Goal: Task Accomplishment & Management: Manage account settings

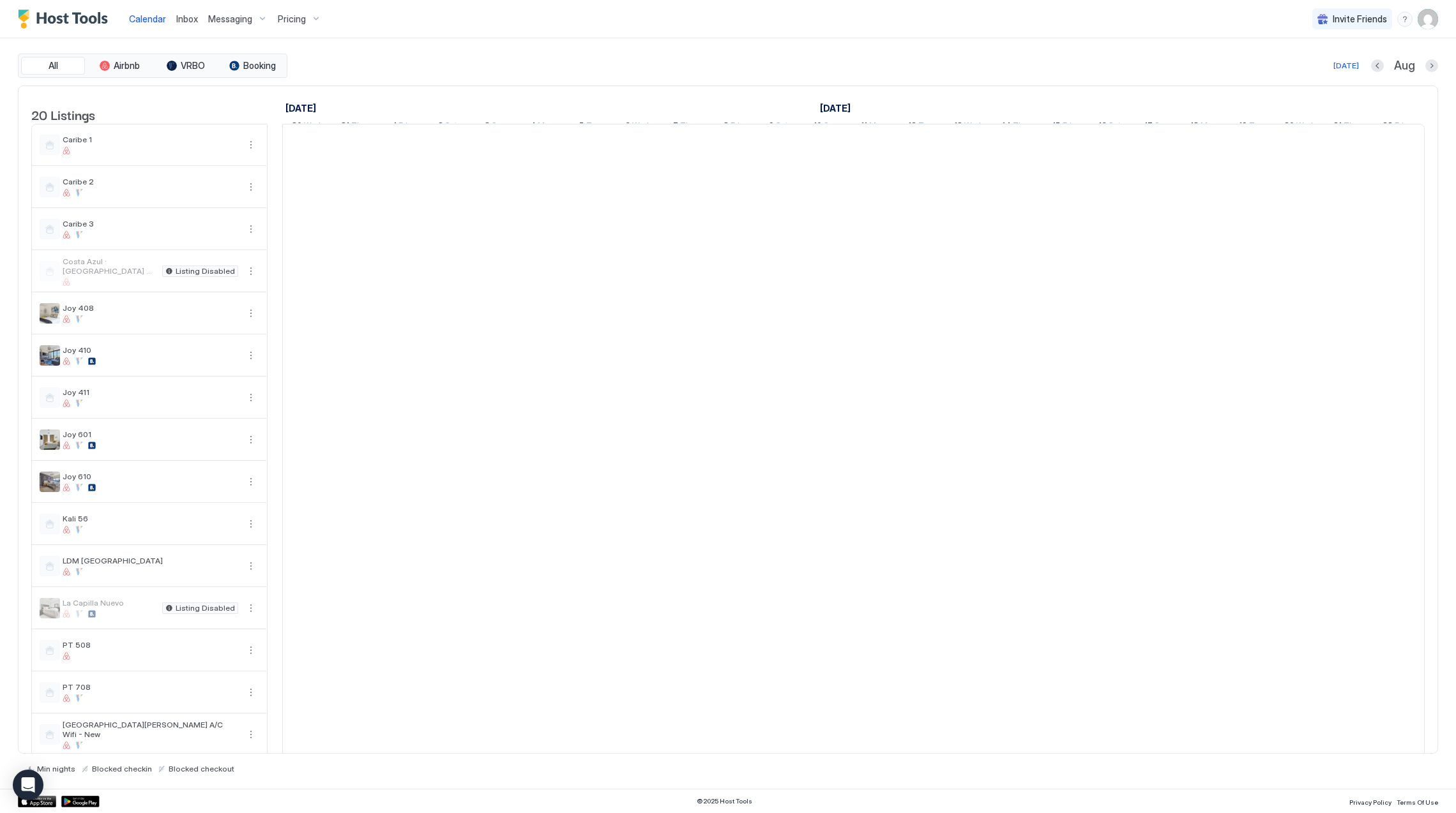
scroll to position [0, 708]
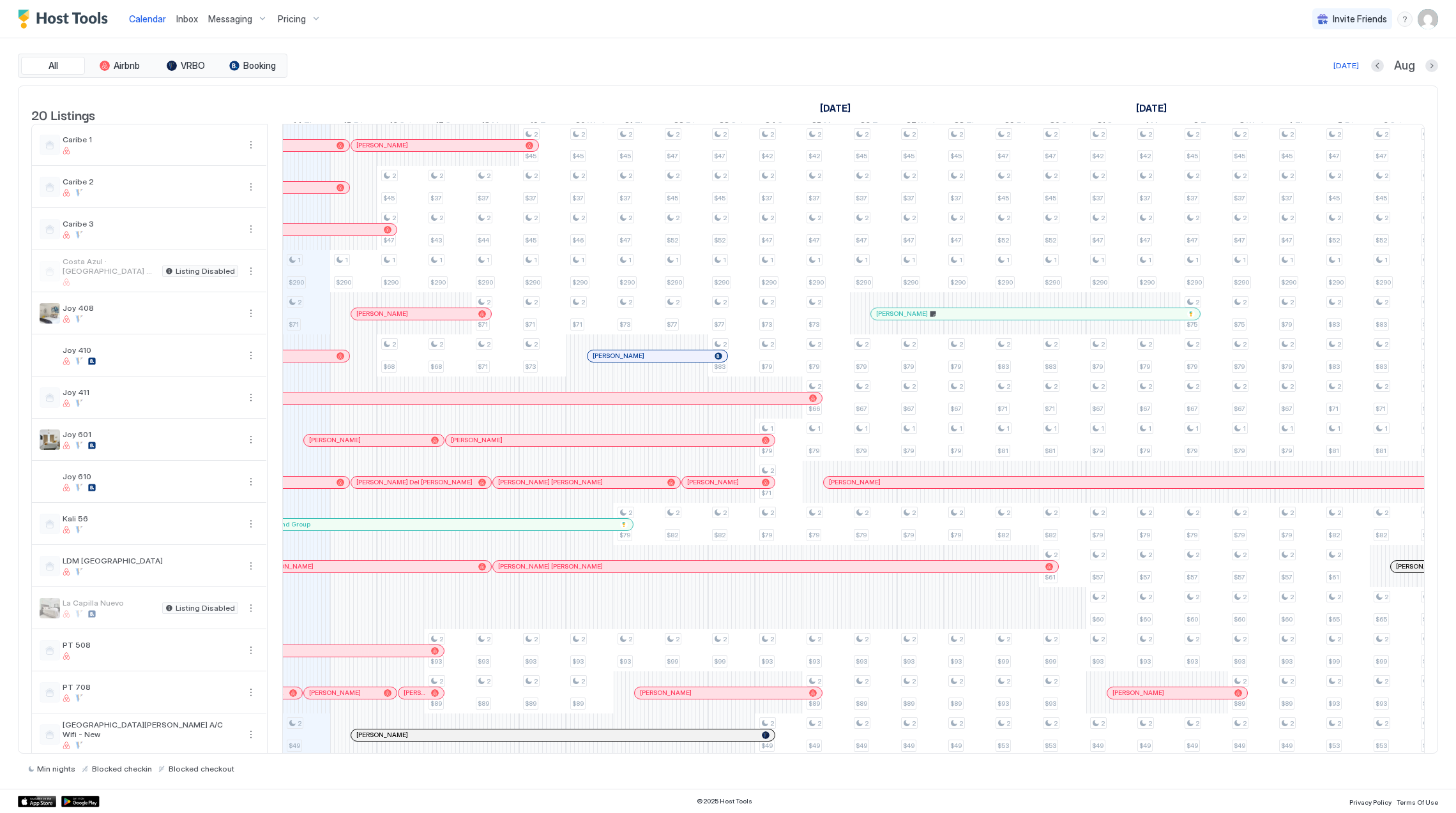
click at [185, 28] on div "Inbox" at bounding box center [187, 19] width 32 height 24
click at [186, 23] on span "Inbox" at bounding box center [186, 19] width 21 height 11
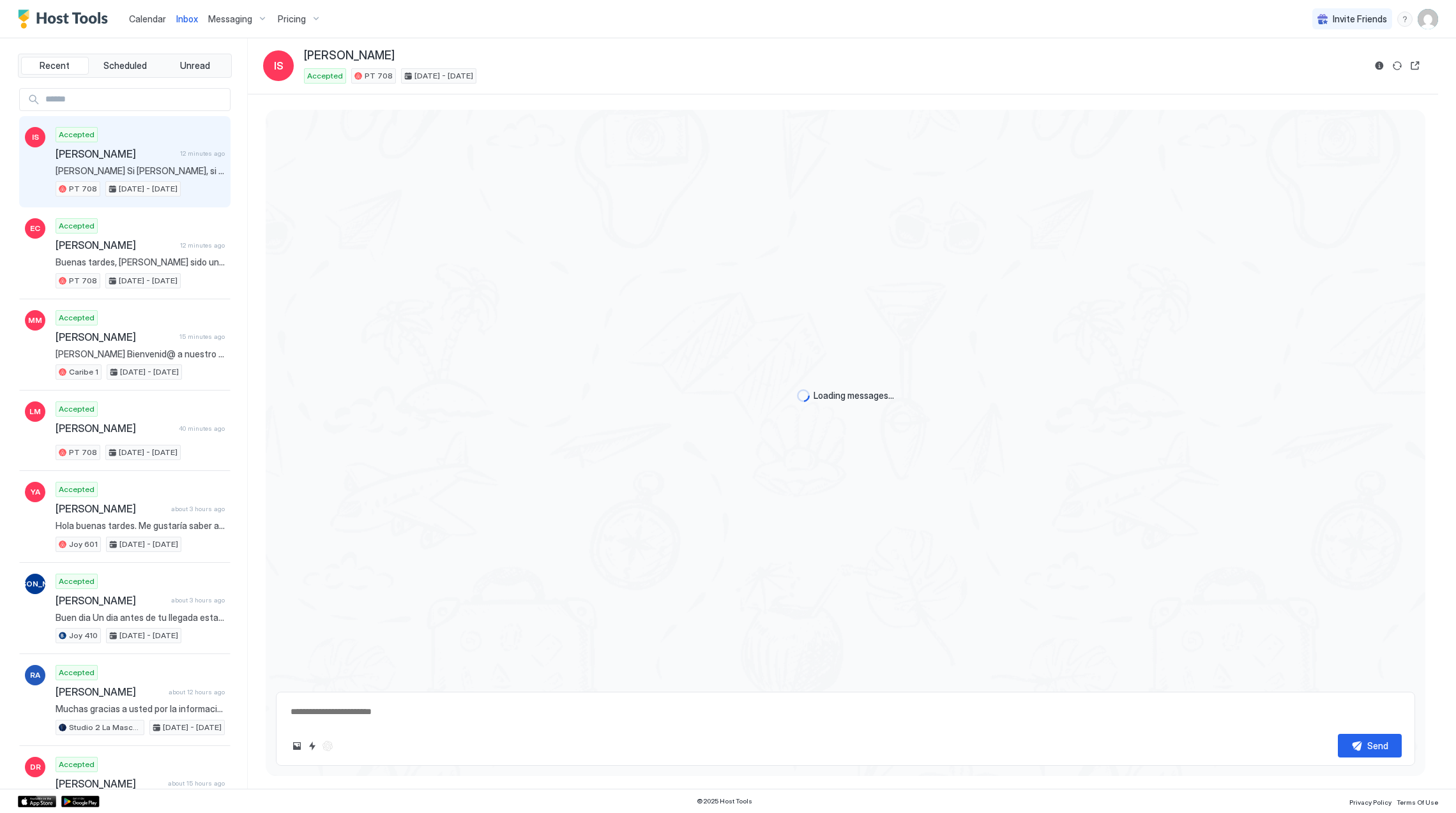
type textarea "*"
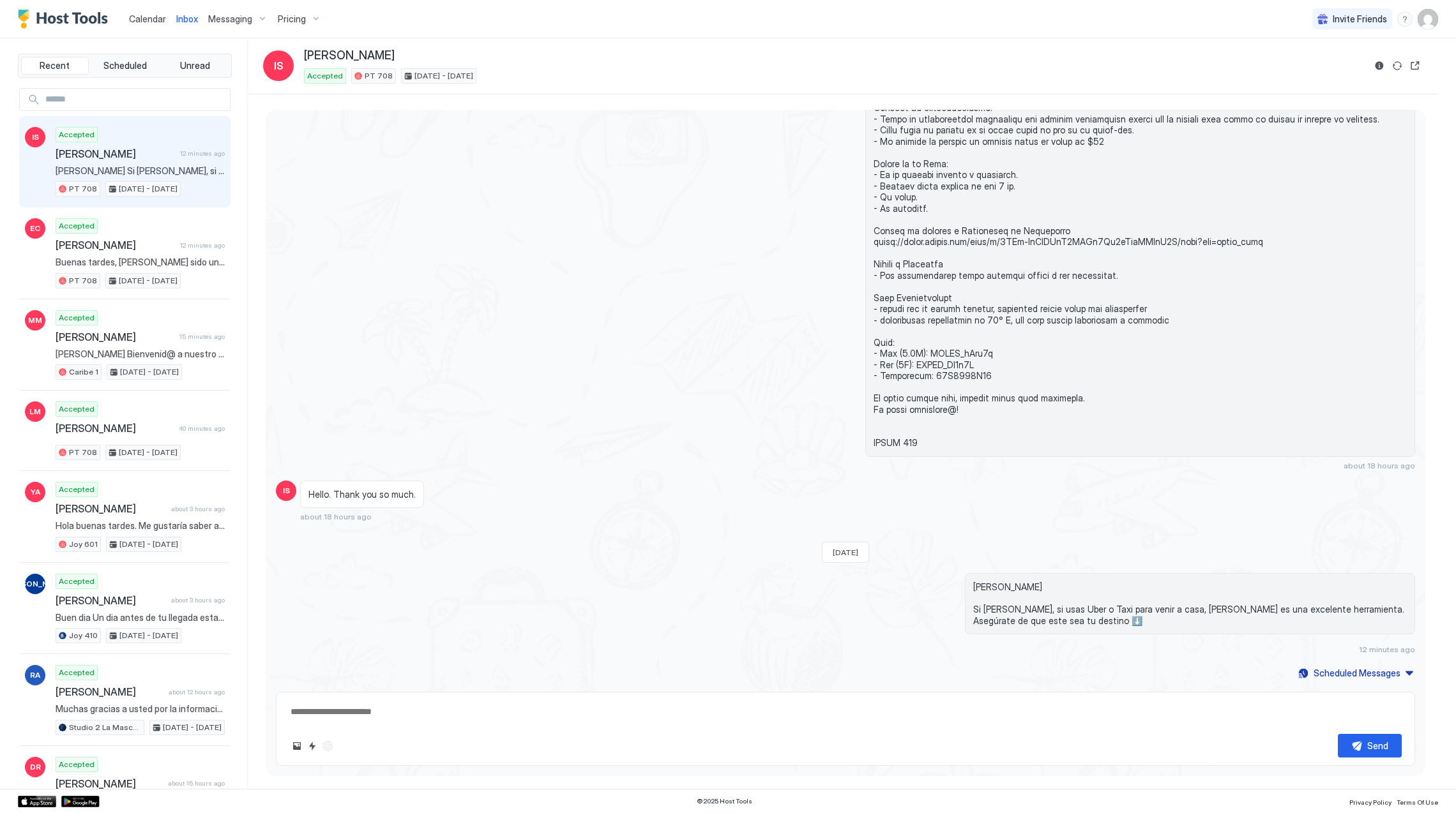
click at [77, 11] on img "Host Tools Logo" at bounding box center [66, 20] width 96 height 20
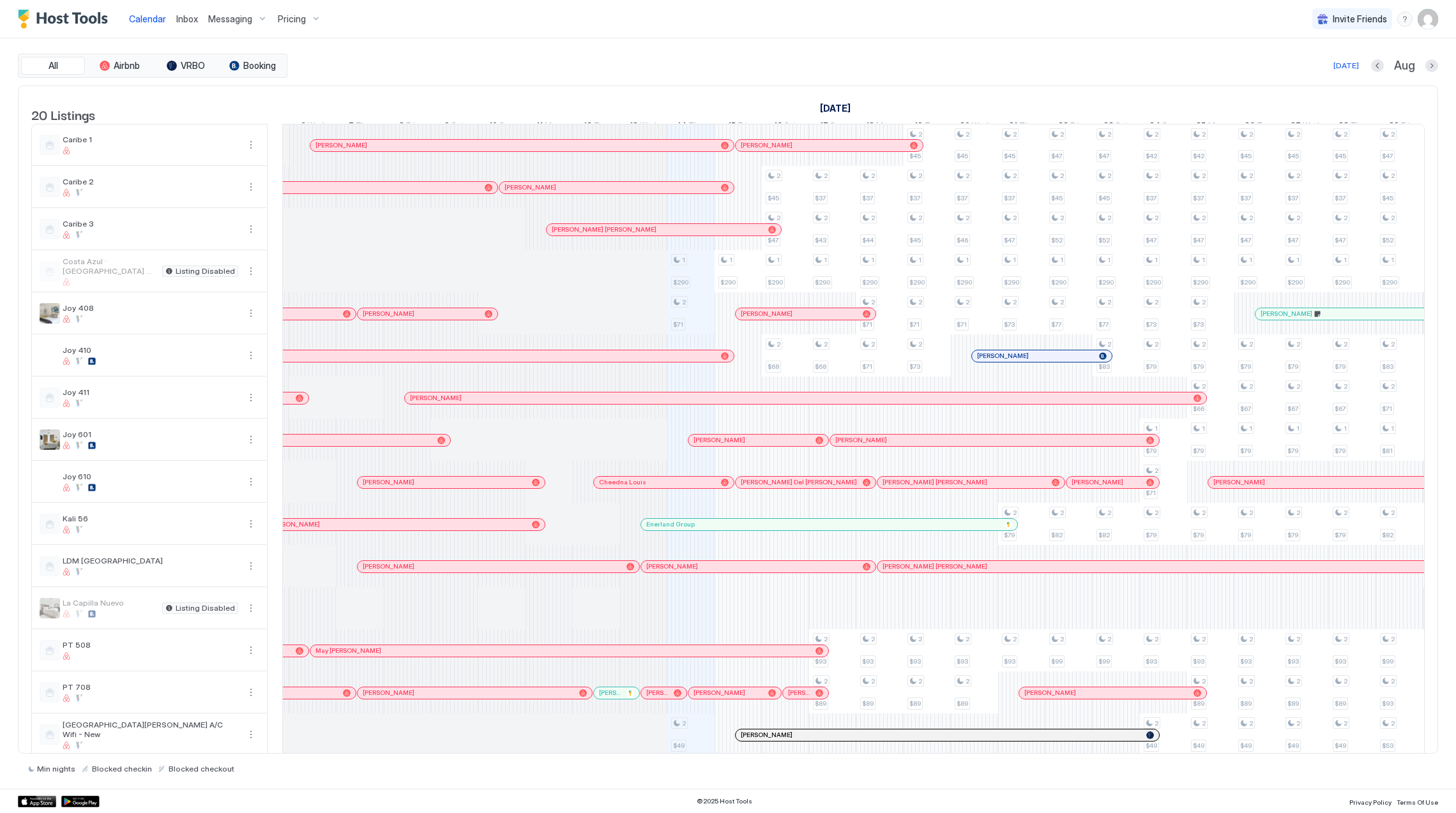
click at [292, 21] on span "Pricing" at bounding box center [292, 19] width 28 height 12
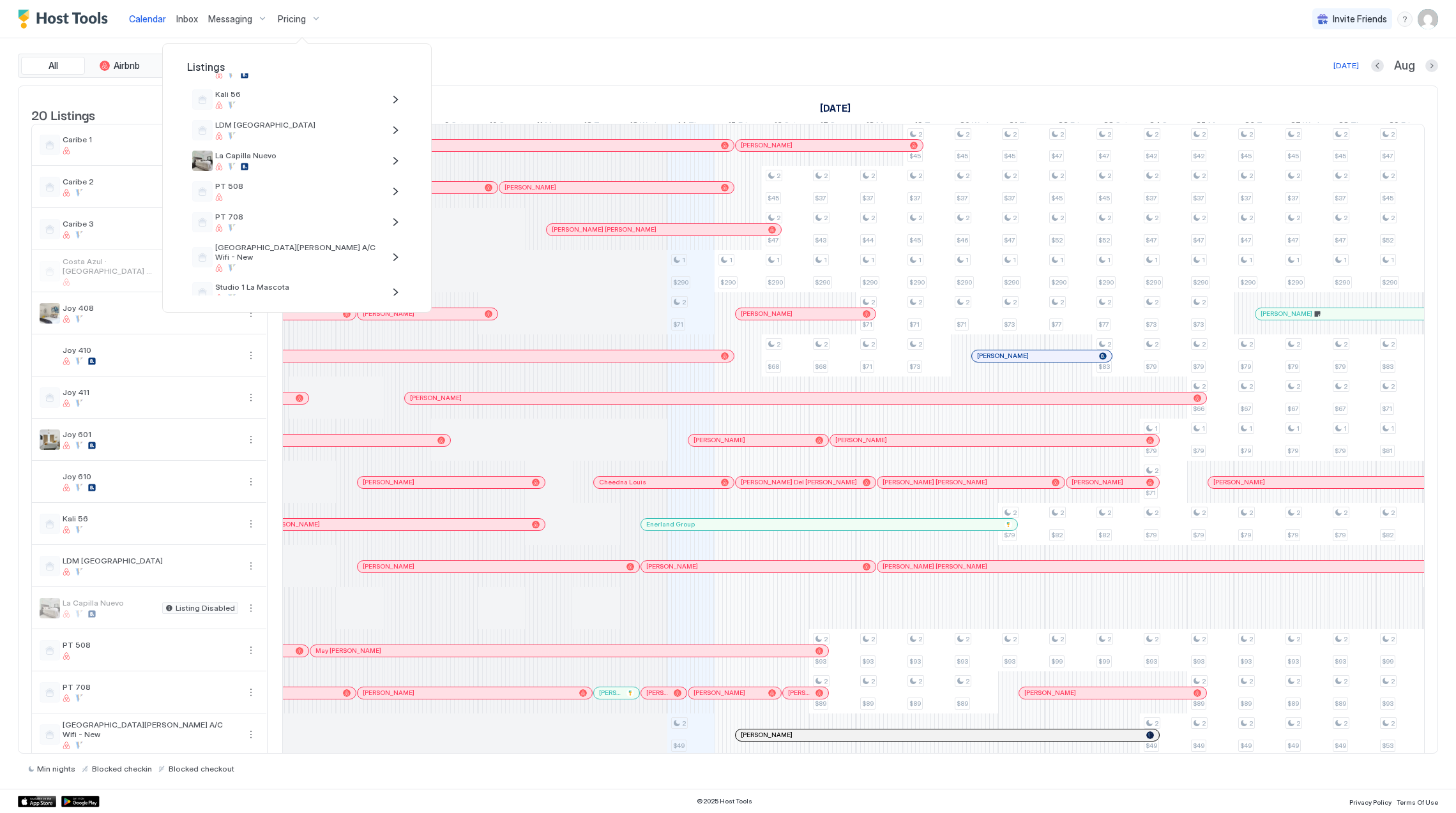
scroll to position [455, 0]
click at [337, 266] on span "[PERSON_NAME] 2Hab Hosp Zacamil" at bounding box center [299, 271] width 169 height 10
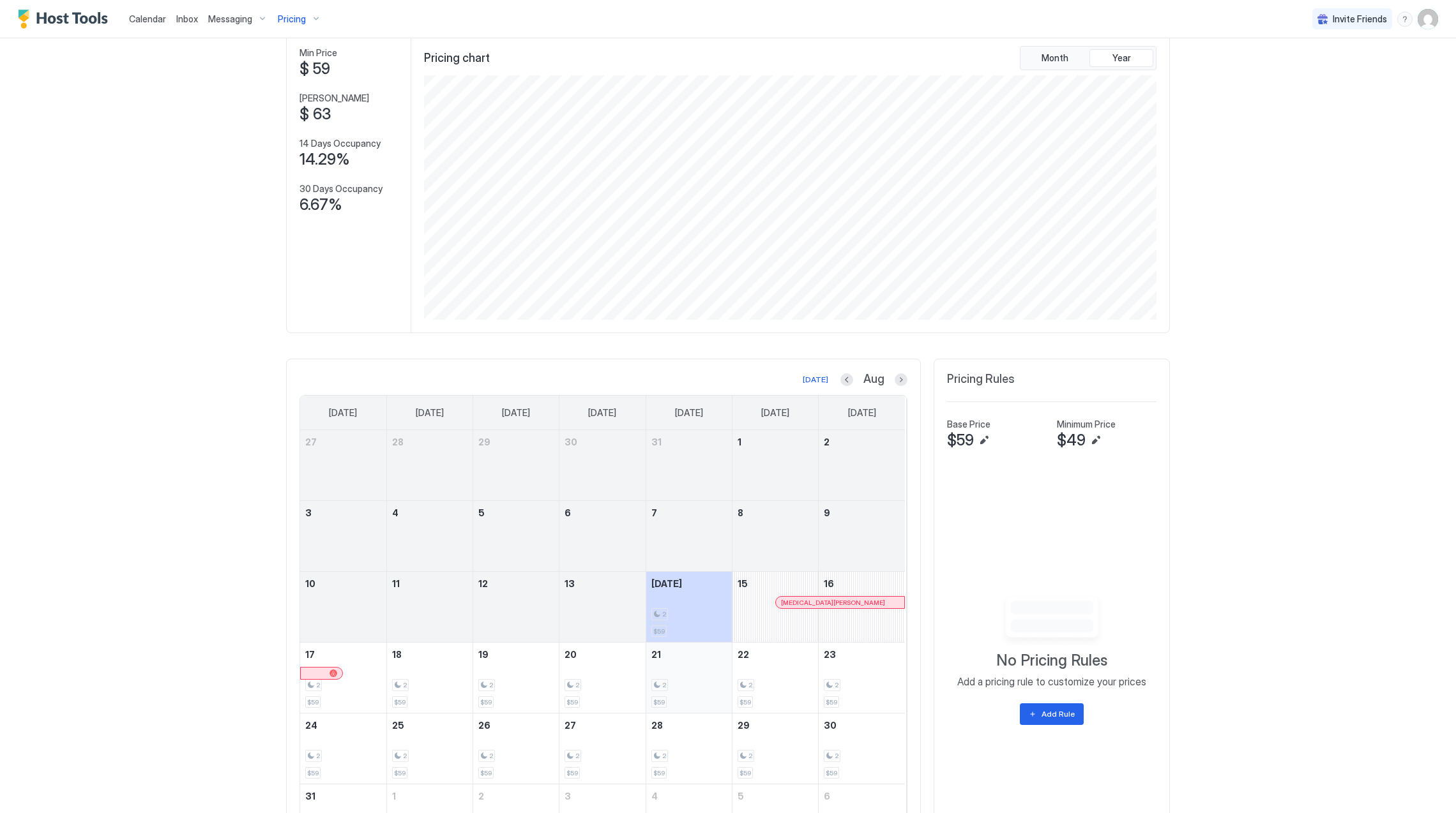
scroll to position [164, 0]
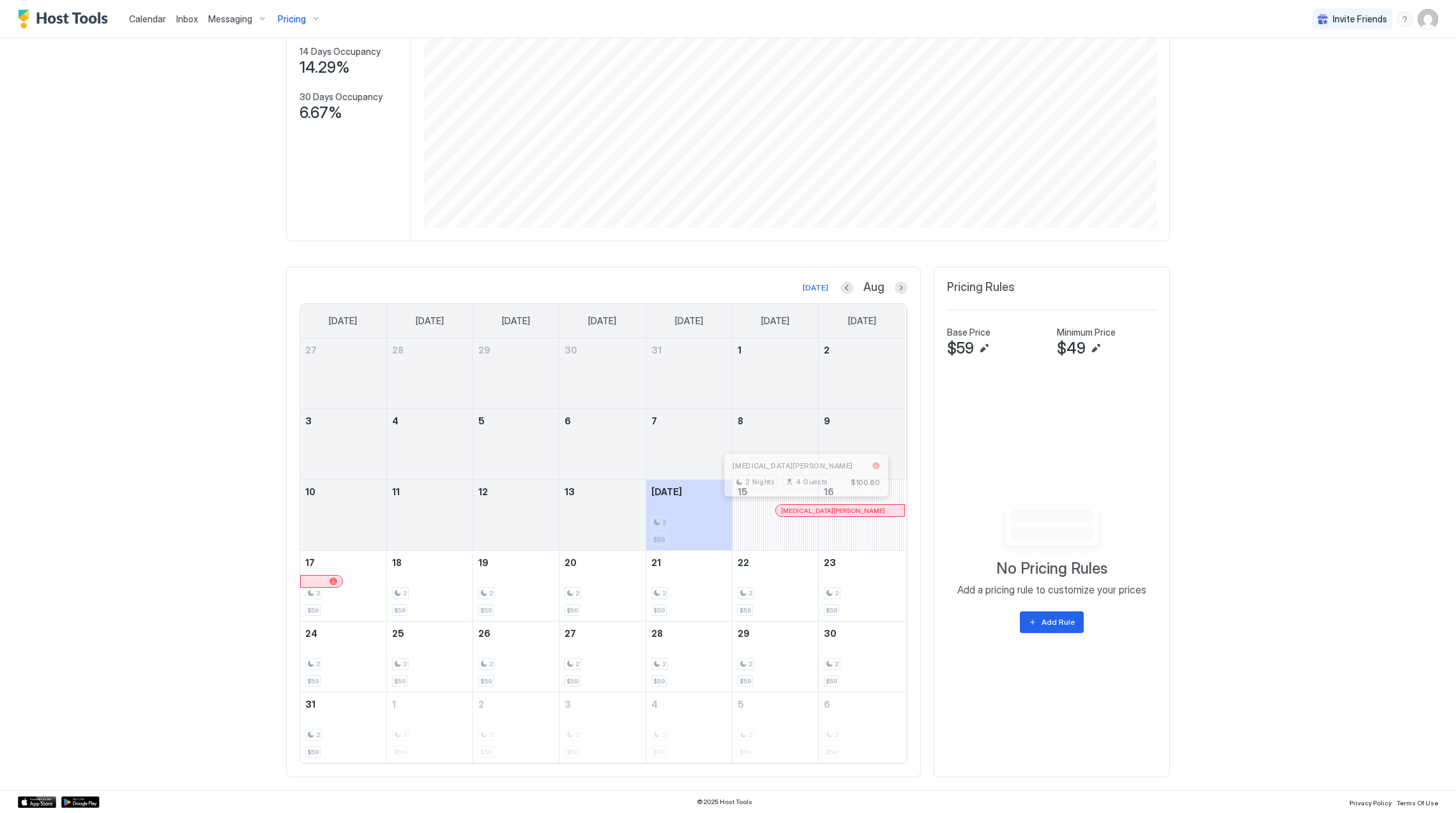
click at [803, 509] on div at bounding box center [808, 511] width 11 height 11
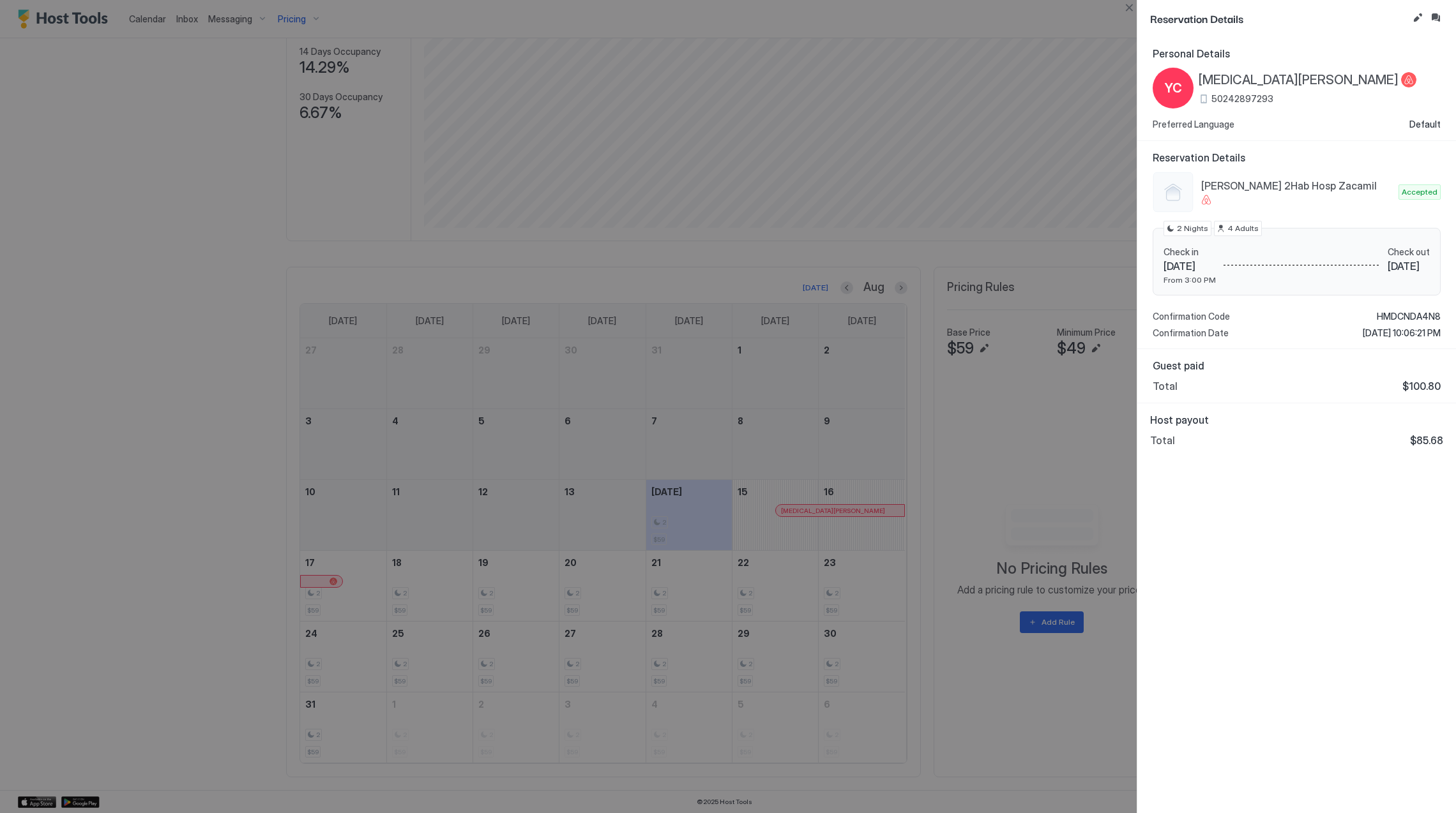
click at [677, 547] on div at bounding box center [728, 406] width 1456 height 813
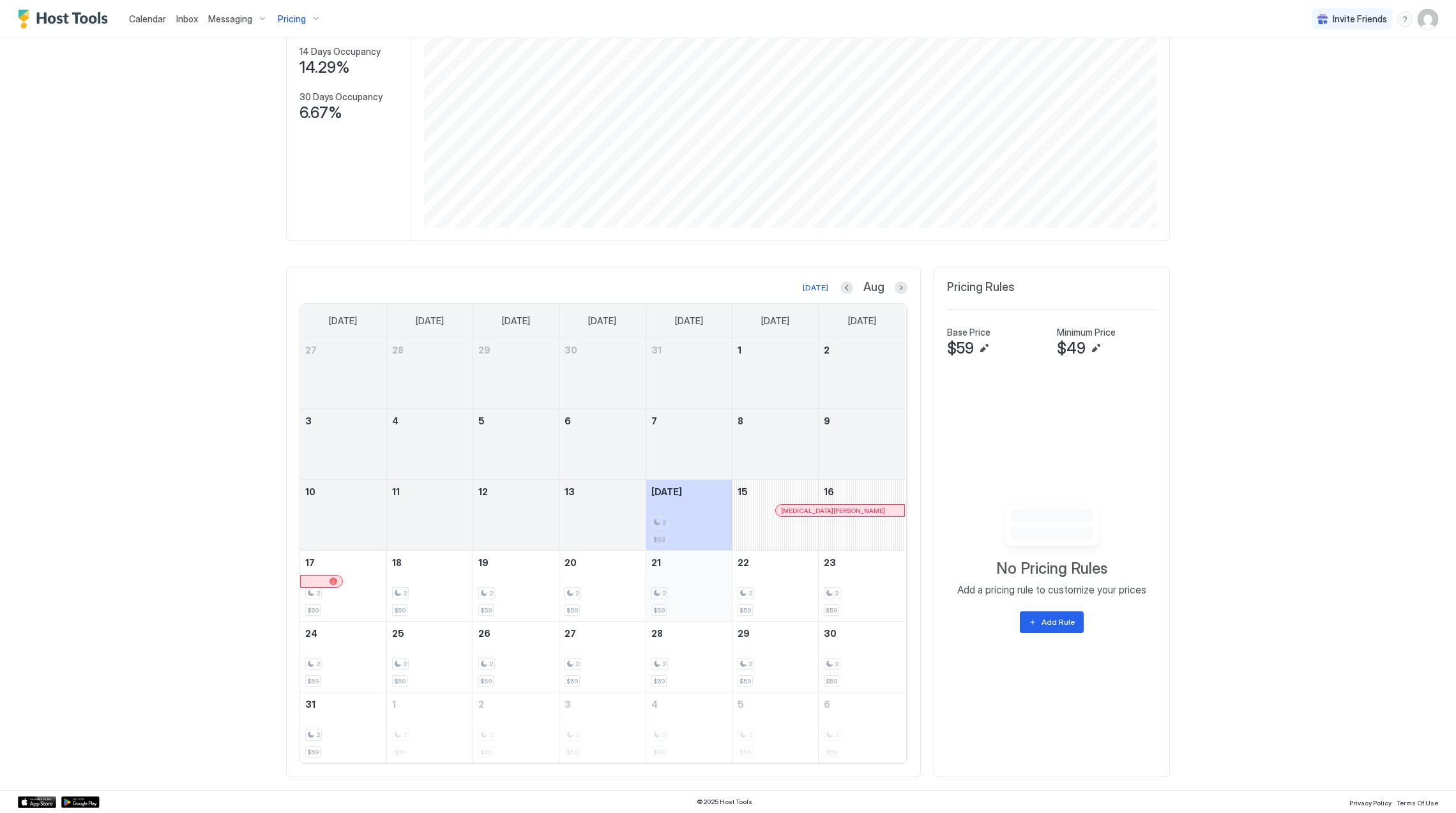
click at [687, 608] on div "2 $59" at bounding box center [689, 586] width 75 height 60
drag, startPoint x: 581, startPoint y: 600, endPoint x: 837, endPoint y: 580, distance: 256.8
click at [837, 580] on tr "17 2 $59 18 2 $59 19 2 $59 20 2 $59 21 2 $59 22 2 $59 23 2 $59" at bounding box center [602, 587] width 605 height 71
click at [310, 11] on div "Pricing" at bounding box center [299, 19] width 53 height 21
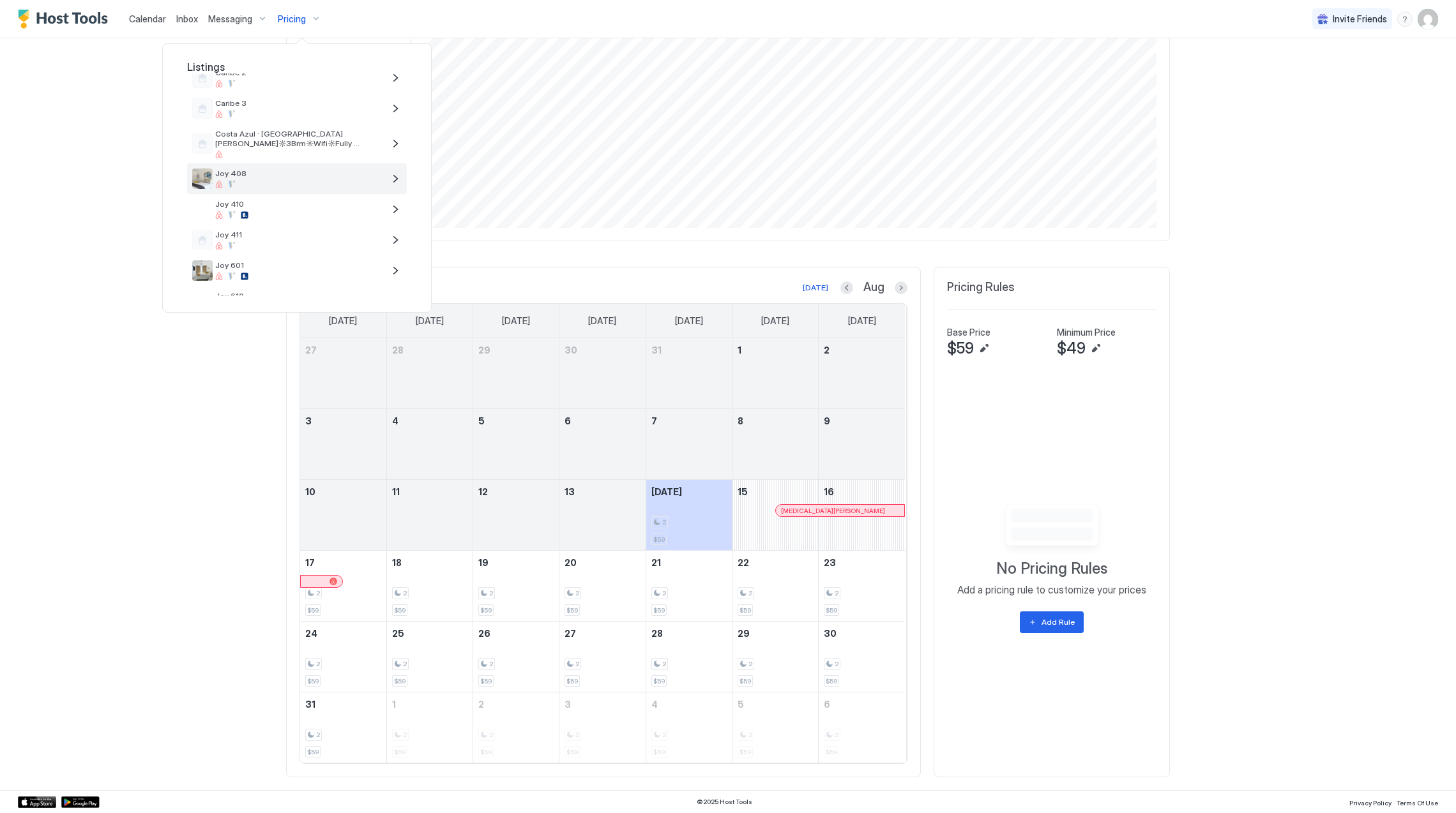
scroll to position [170, 0]
click at [273, 210] on span "Joy 610" at bounding box center [299, 210] width 169 height 10
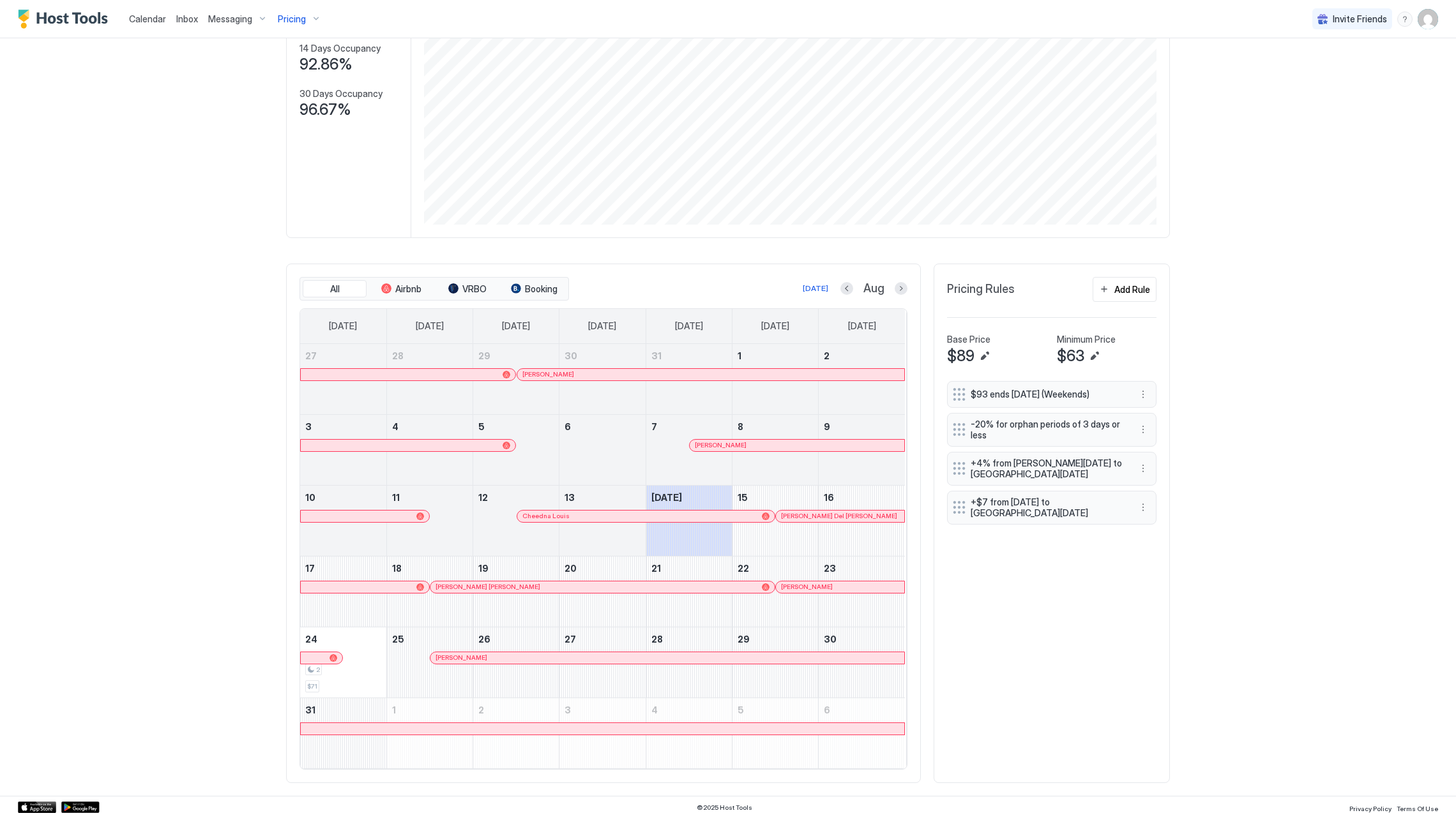
click at [894, 286] on div at bounding box center [900, 288] width 12 height 12
click at [894, 292] on button "Next month" at bounding box center [900, 288] width 12 height 12
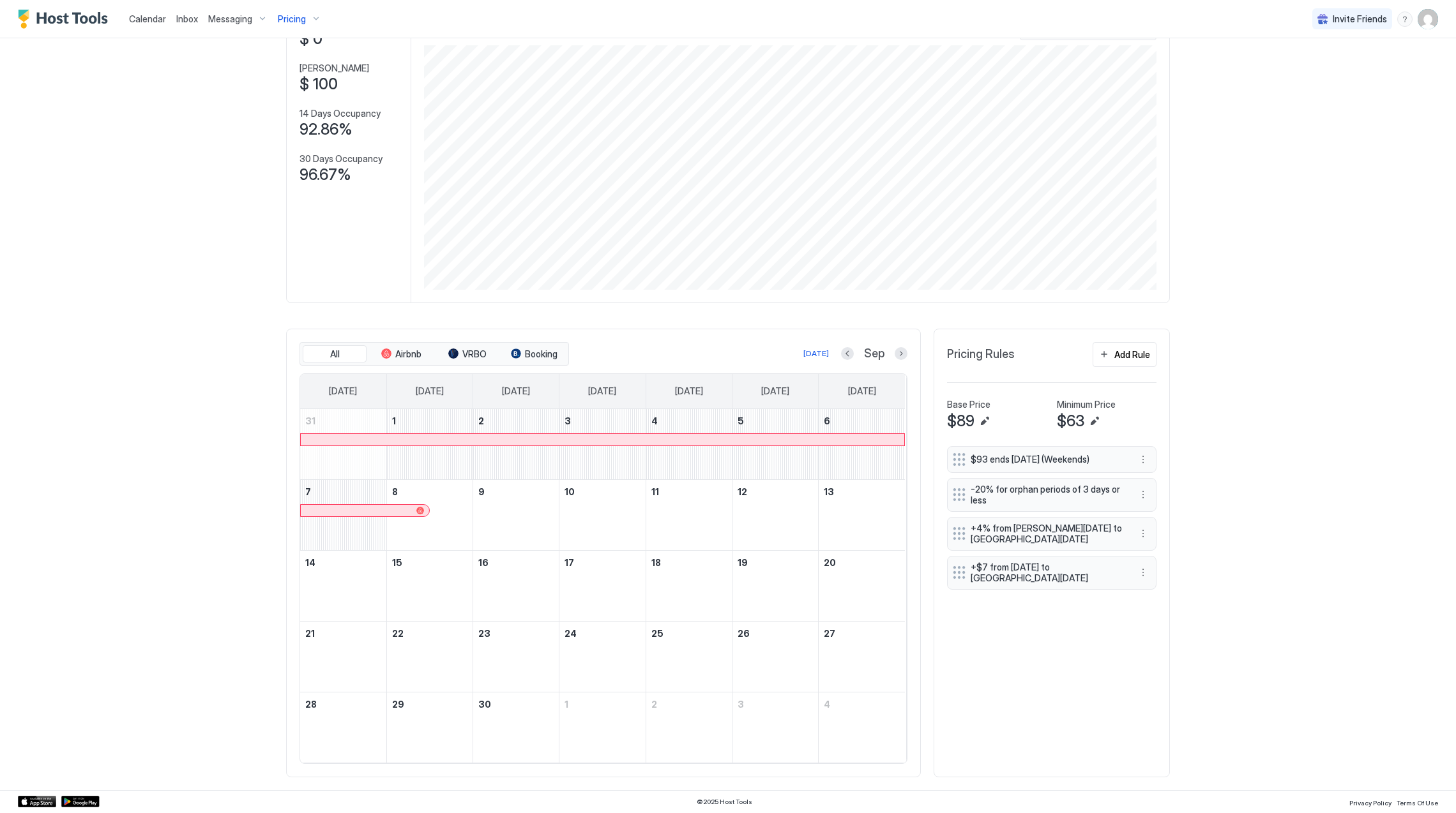
scroll to position [102, 0]
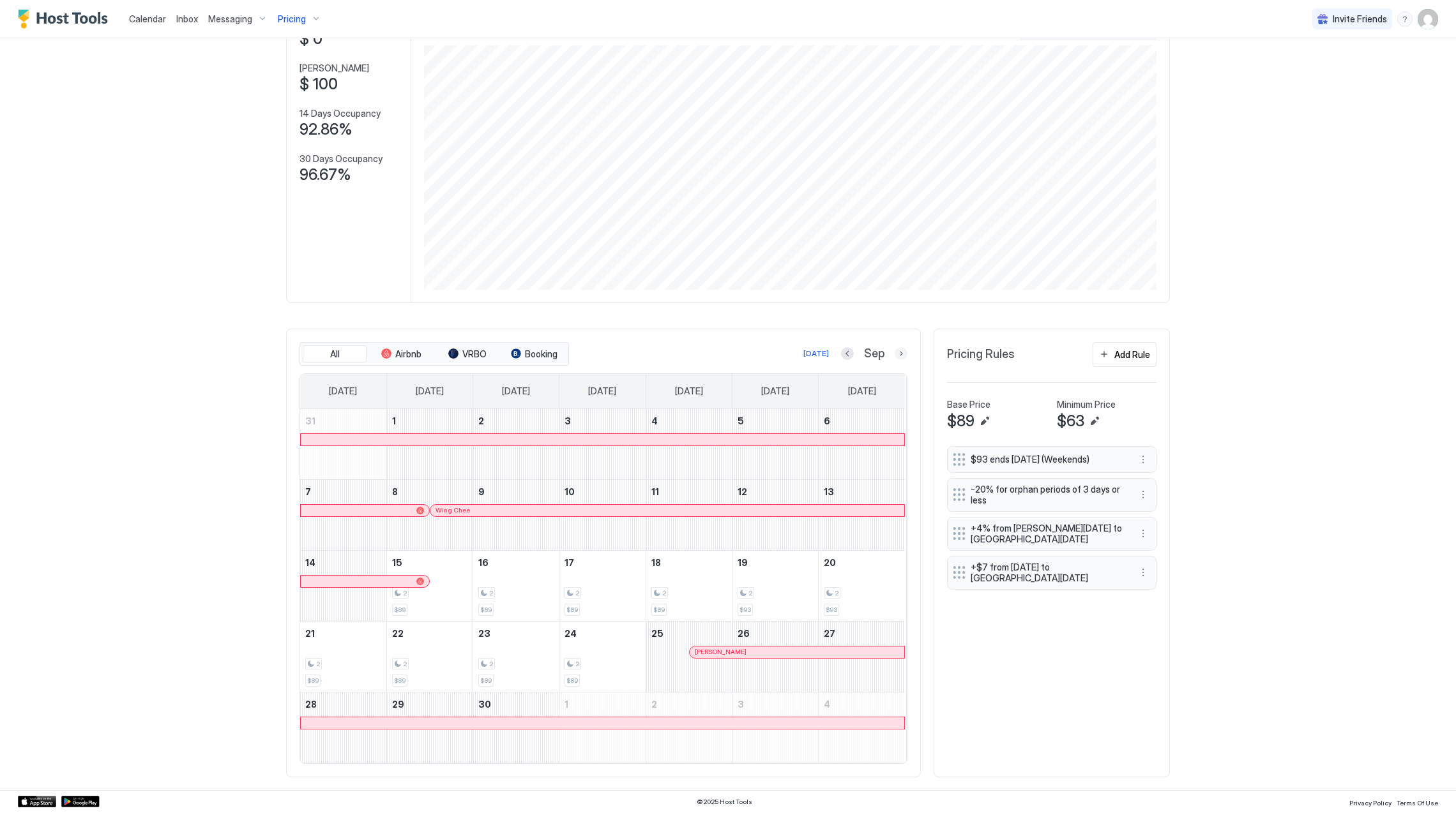
drag, startPoint x: 897, startPoint y: 352, endPoint x: 895, endPoint y: 385, distance: 33.1
click at [895, 385] on div "All Airbnb VRBO Booking [DATE] Sep [DATE] [DATE] [DATE] [DATE] [DATE] [DATE] [D…" at bounding box center [603, 552] width 608 height 422
click at [894, 356] on button "Next month" at bounding box center [900, 353] width 12 height 12
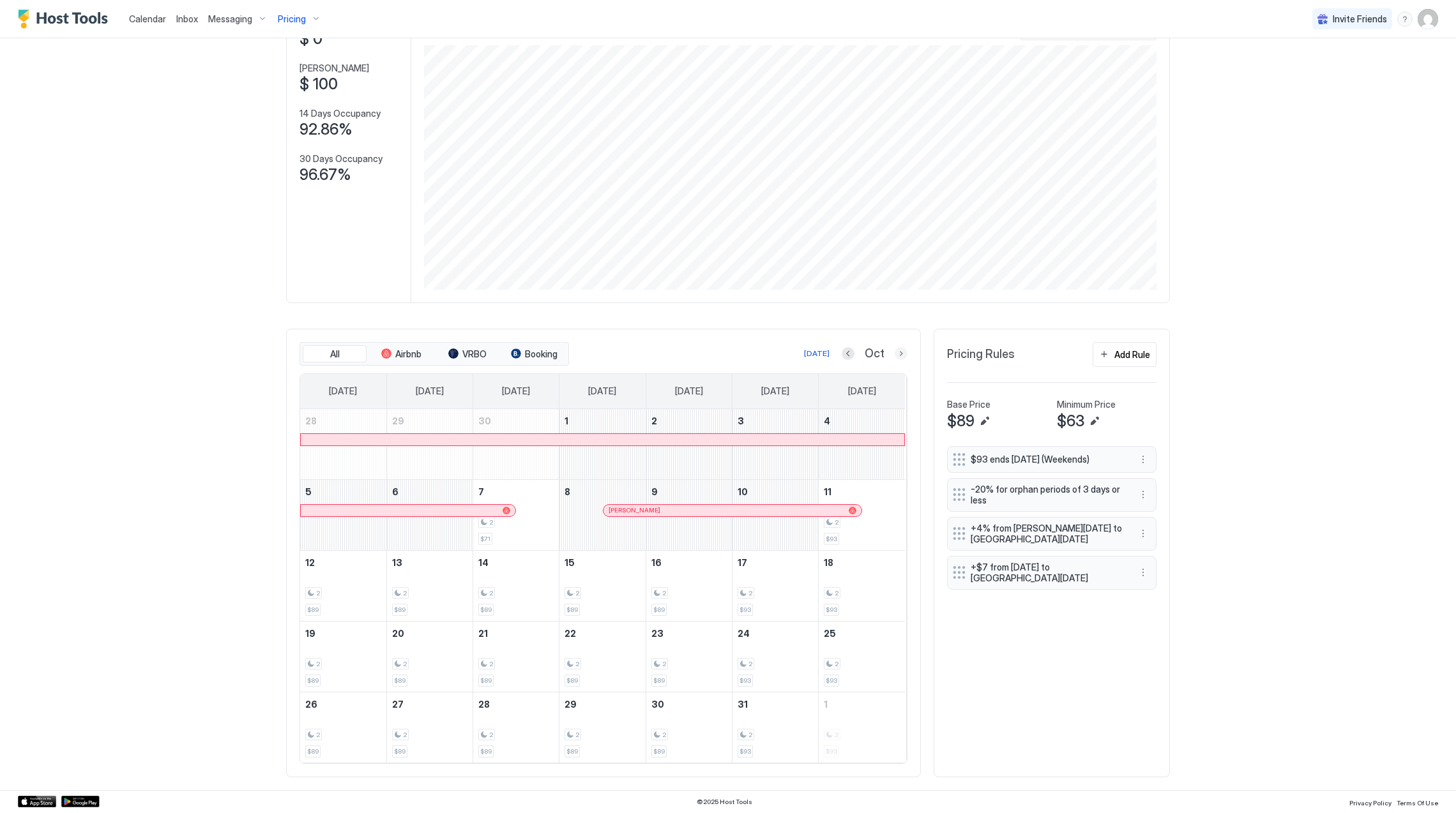
click at [897, 353] on button "Next month" at bounding box center [900, 353] width 12 height 12
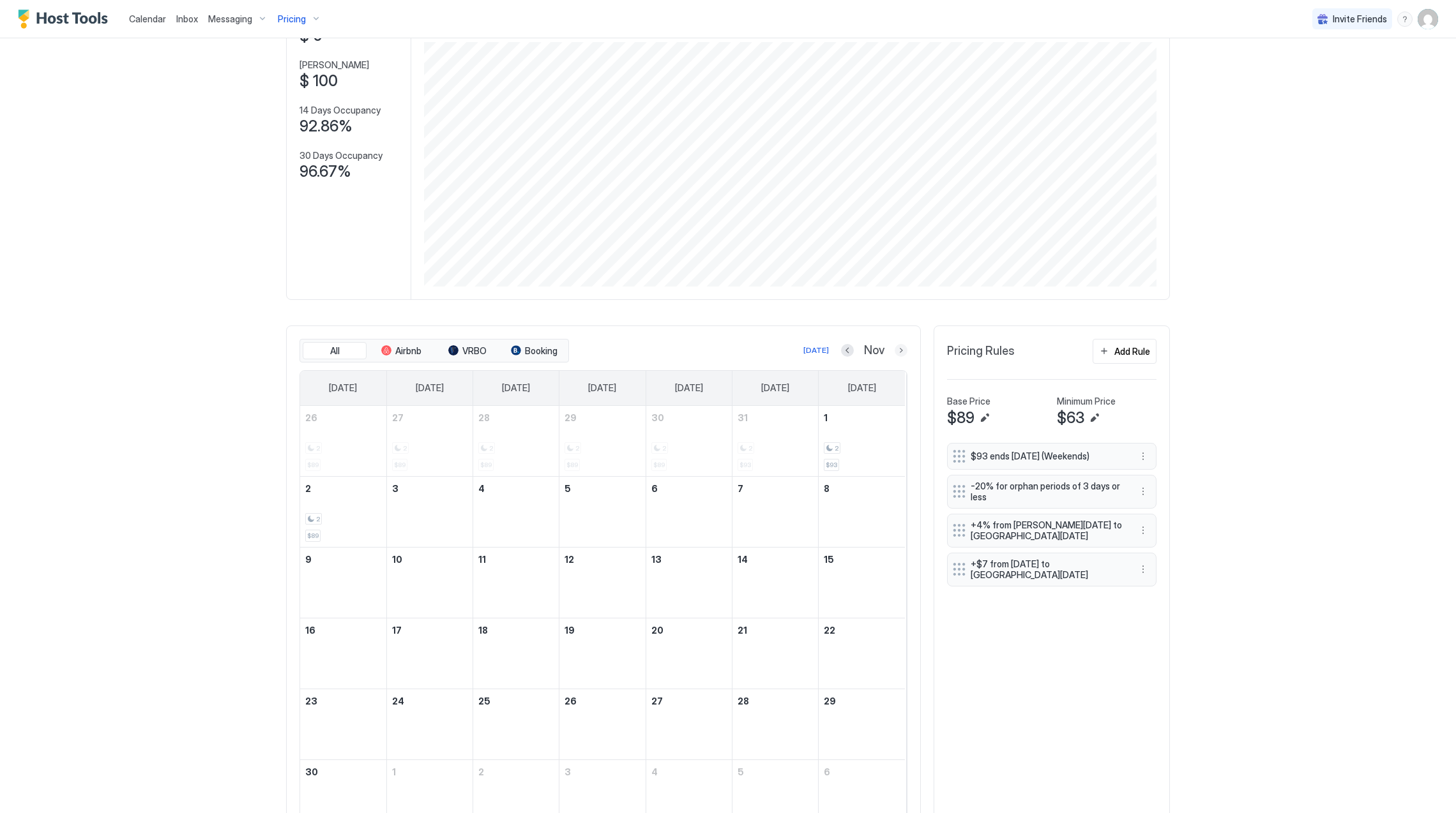
scroll to position [164, 0]
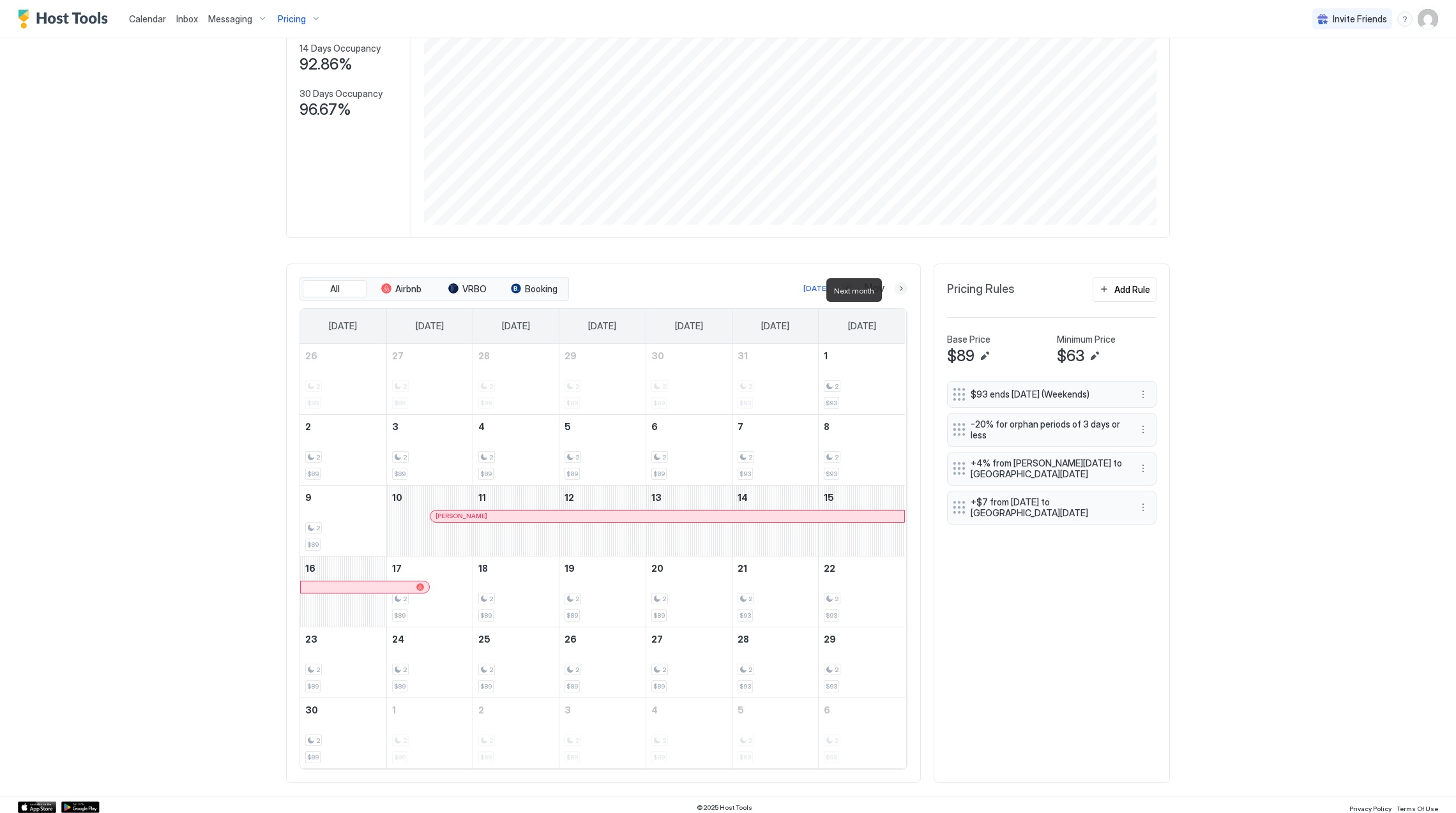
click at [894, 295] on button "Next month" at bounding box center [900, 288] width 12 height 12
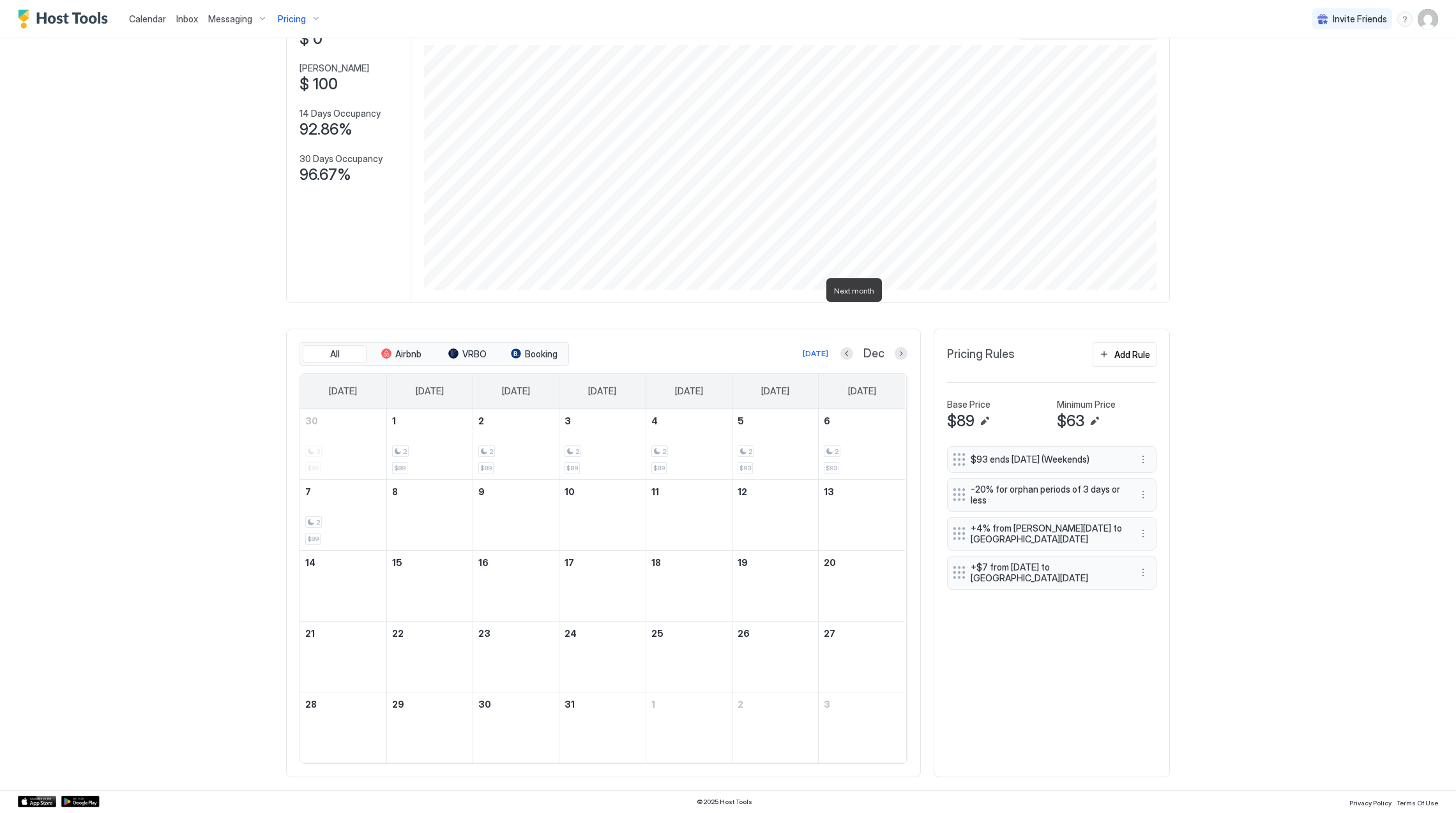
scroll to position [102, 0]
click at [840, 351] on button "Previous month" at bounding box center [846, 353] width 12 height 12
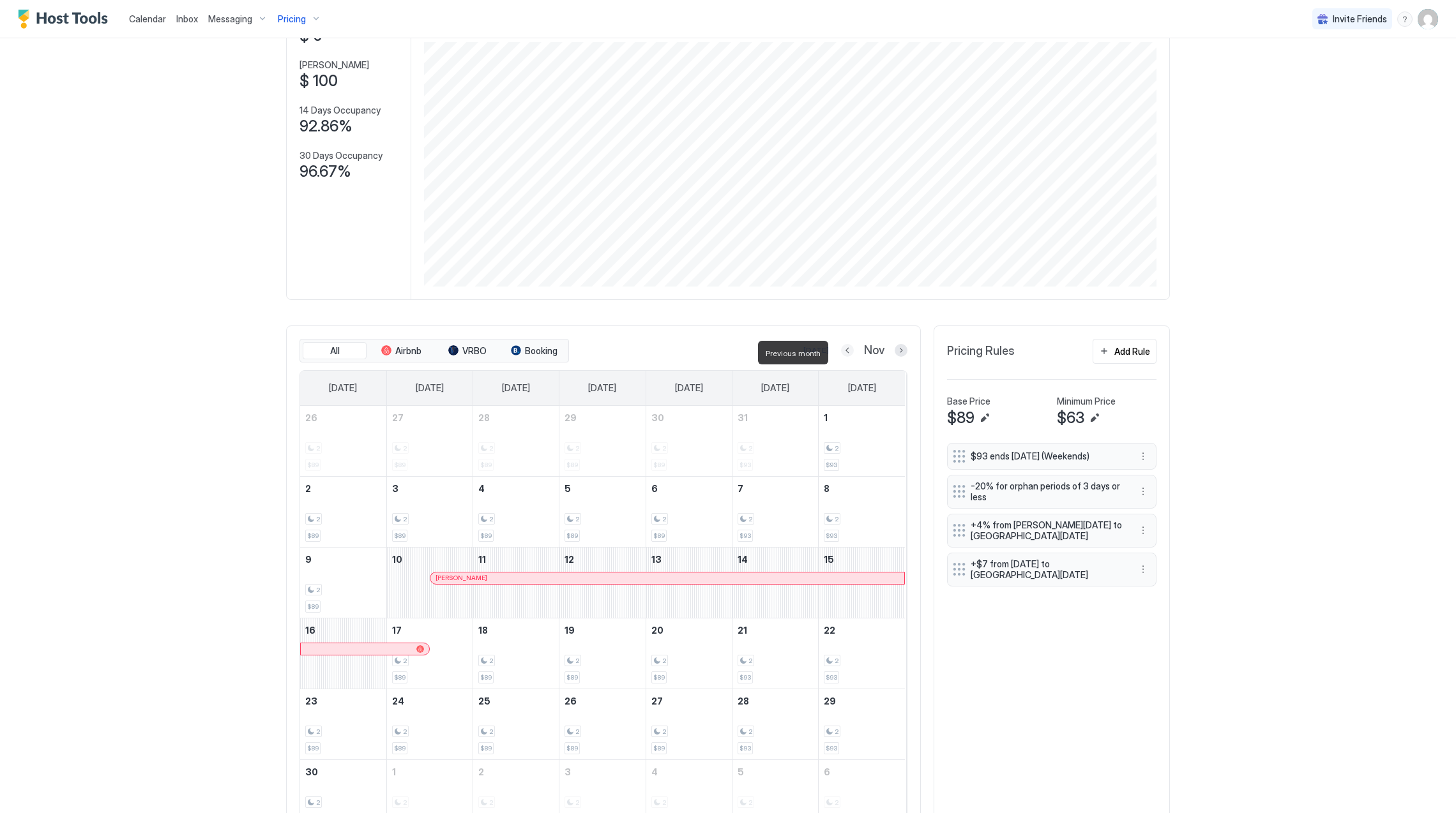
click at [841, 351] on button "Previous month" at bounding box center [847, 351] width 12 height 12
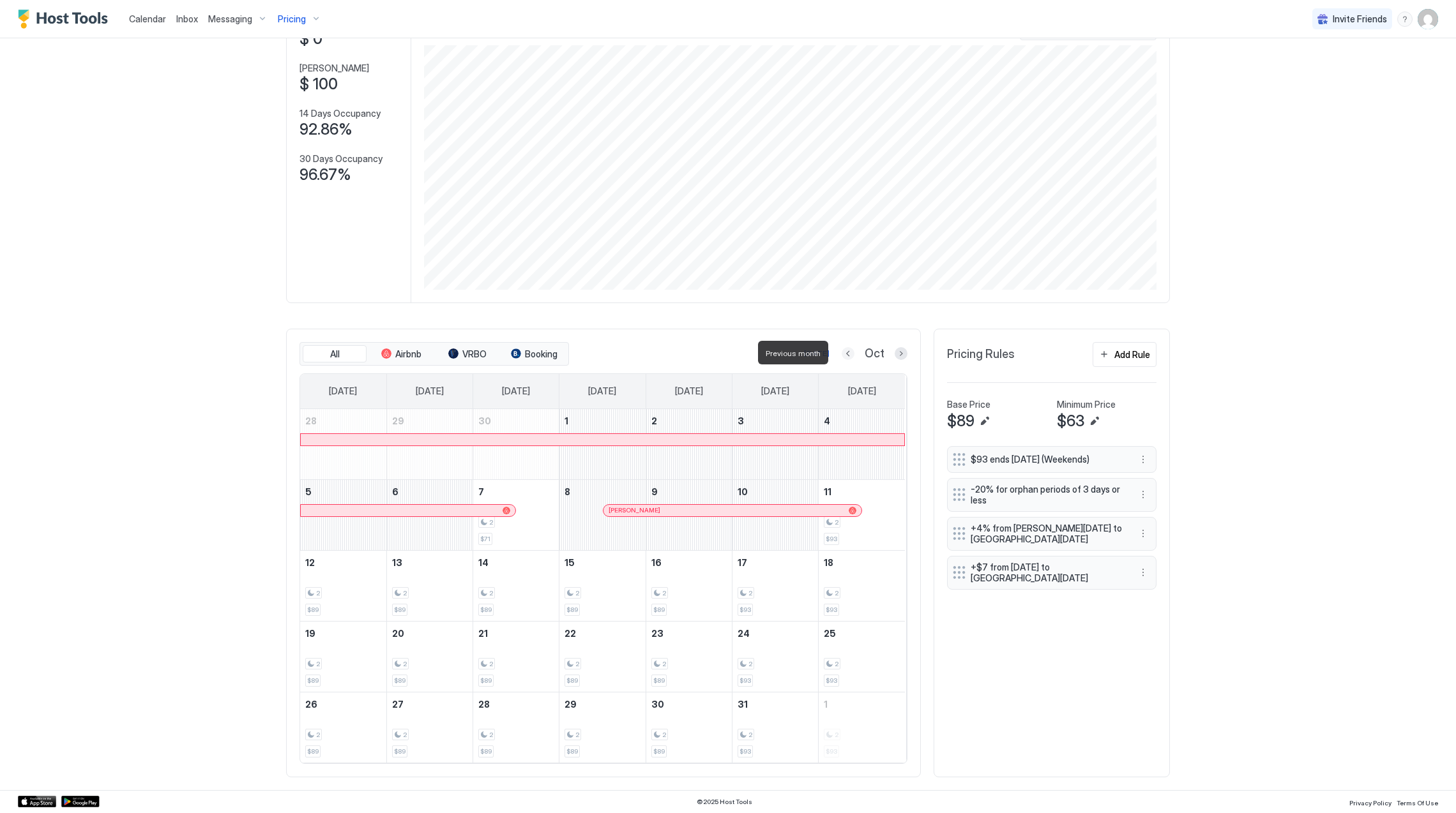
click at [842, 351] on button "Previous month" at bounding box center [848, 353] width 12 height 12
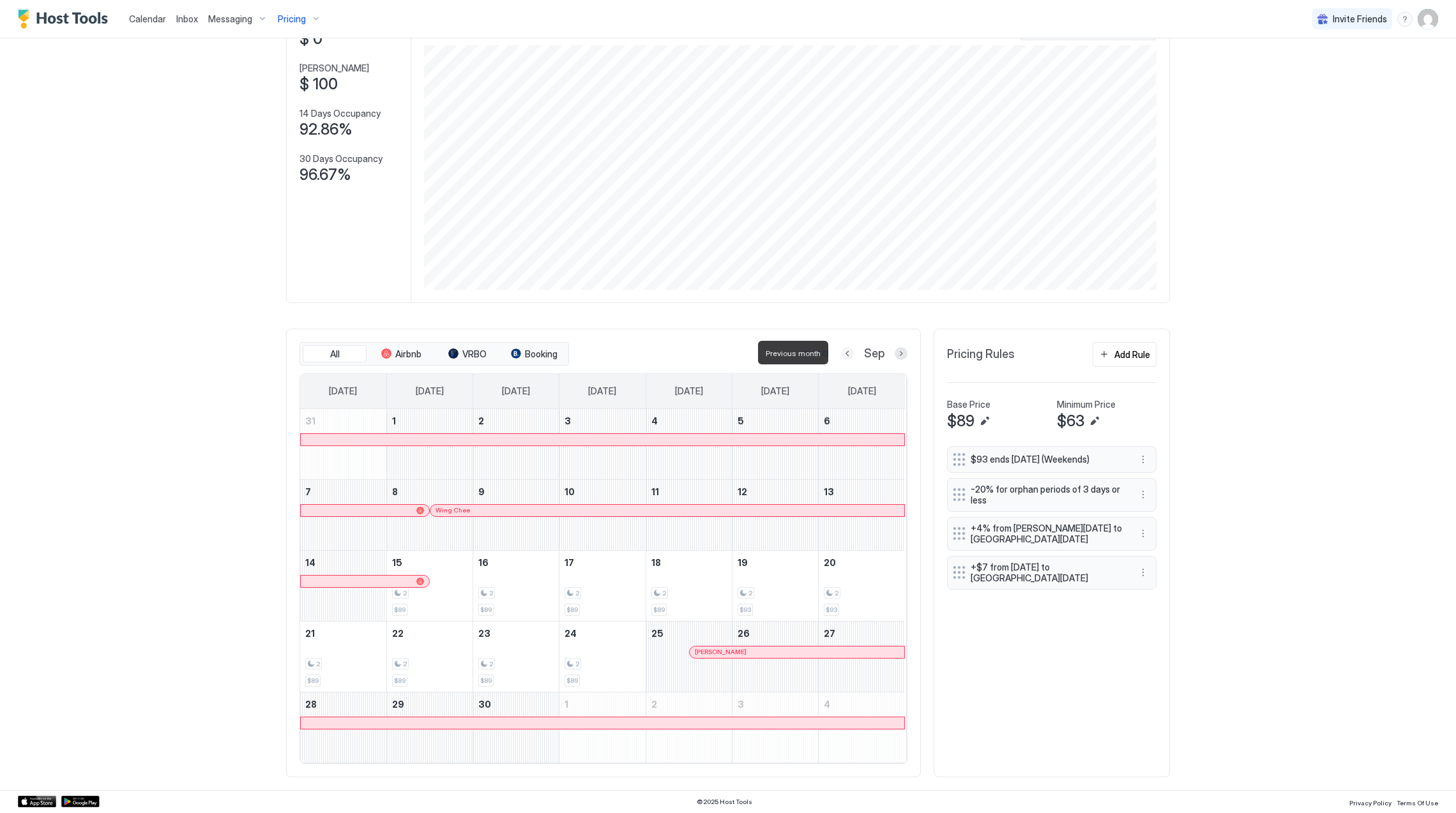
click at [841, 351] on button "Previous month" at bounding box center [847, 353] width 12 height 12
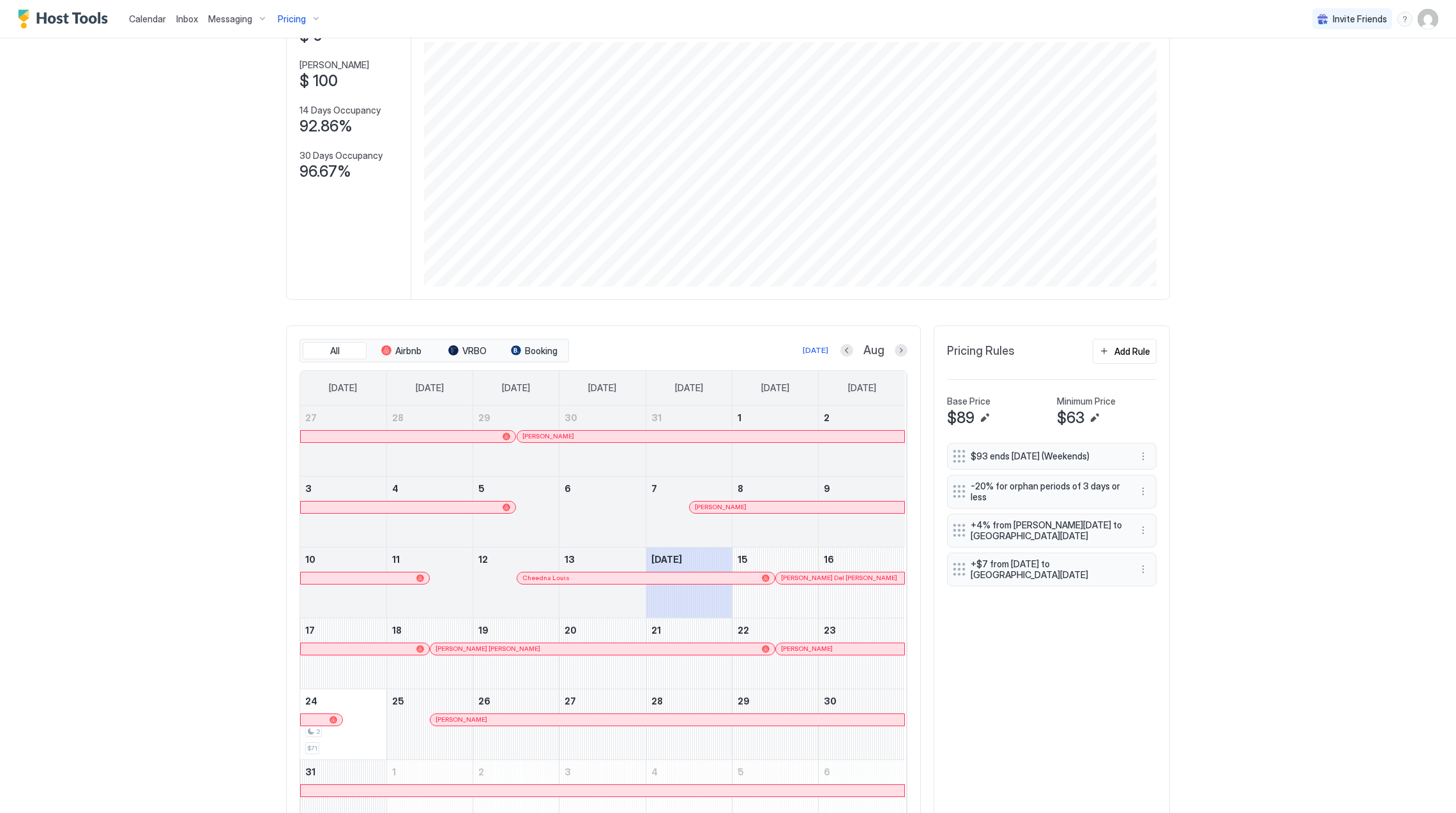
scroll to position [174, 0]
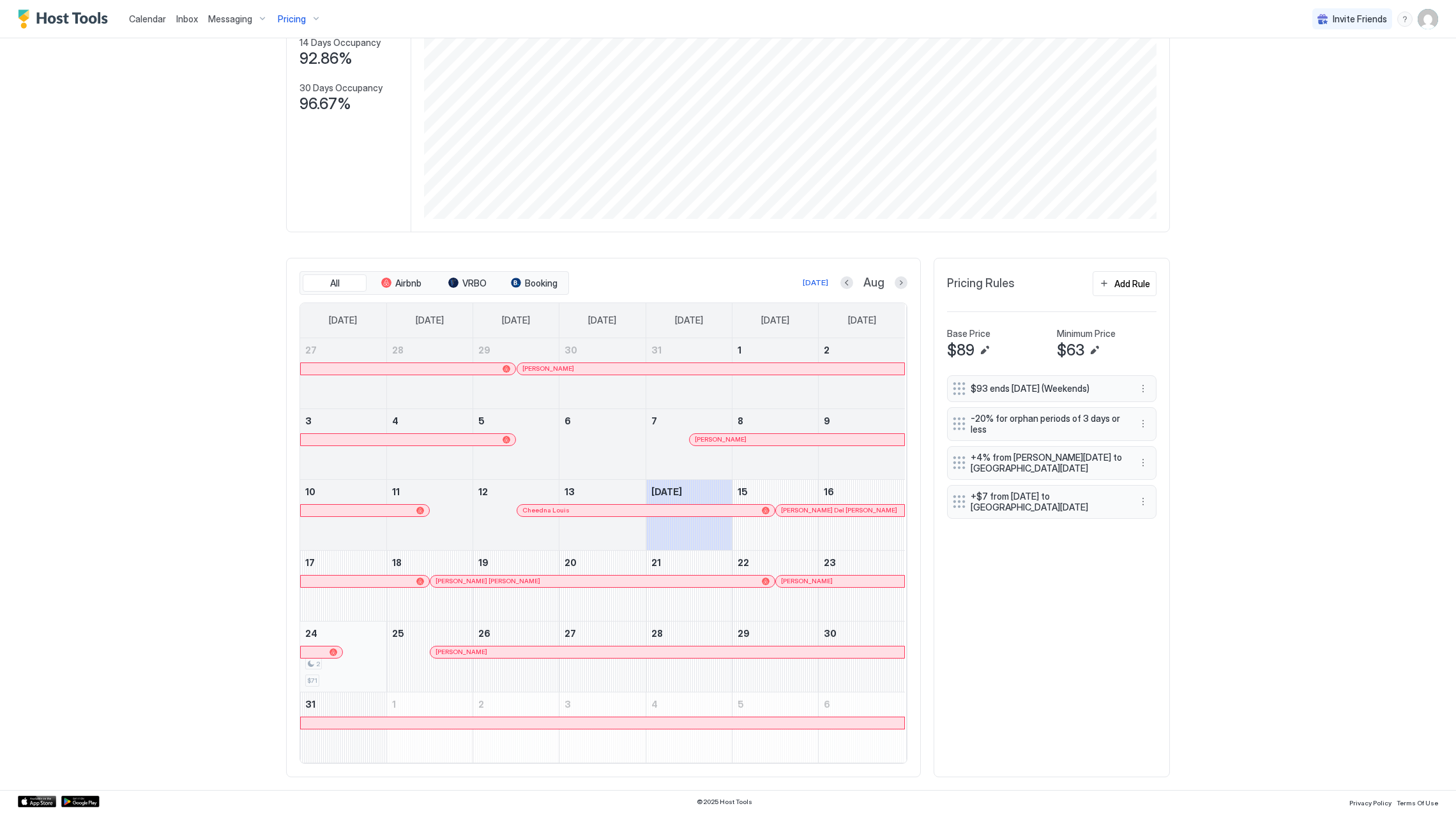
click at [361, 638] on div "2 $71" at bounding box center [344, 657] width 76 height 60
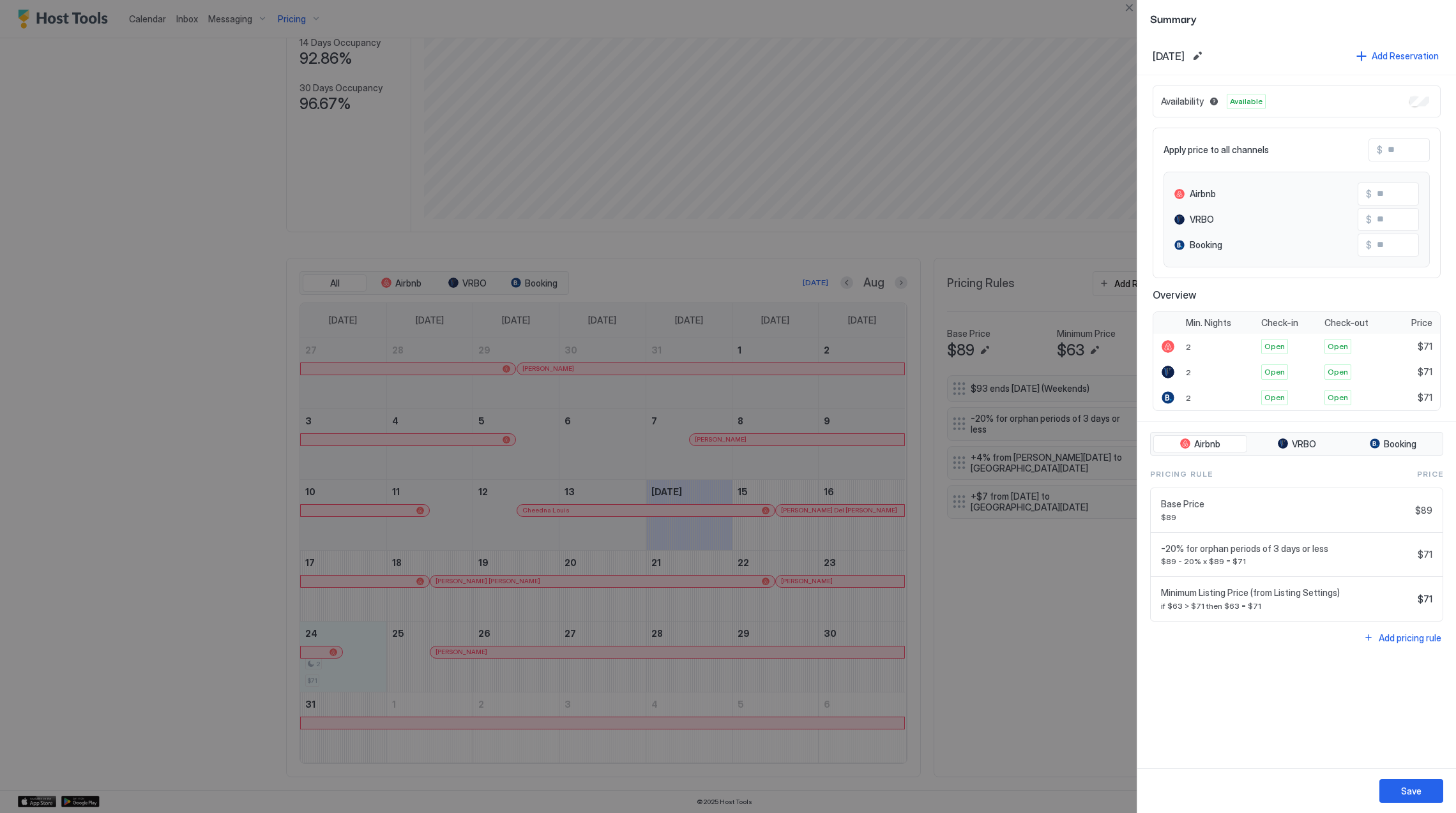
click at [1040, 613] on div at bounding box center [728, 406] width 1456 height 813
click at [1069, 36] on div at bounding box center [728, 406] width 1456 height 813
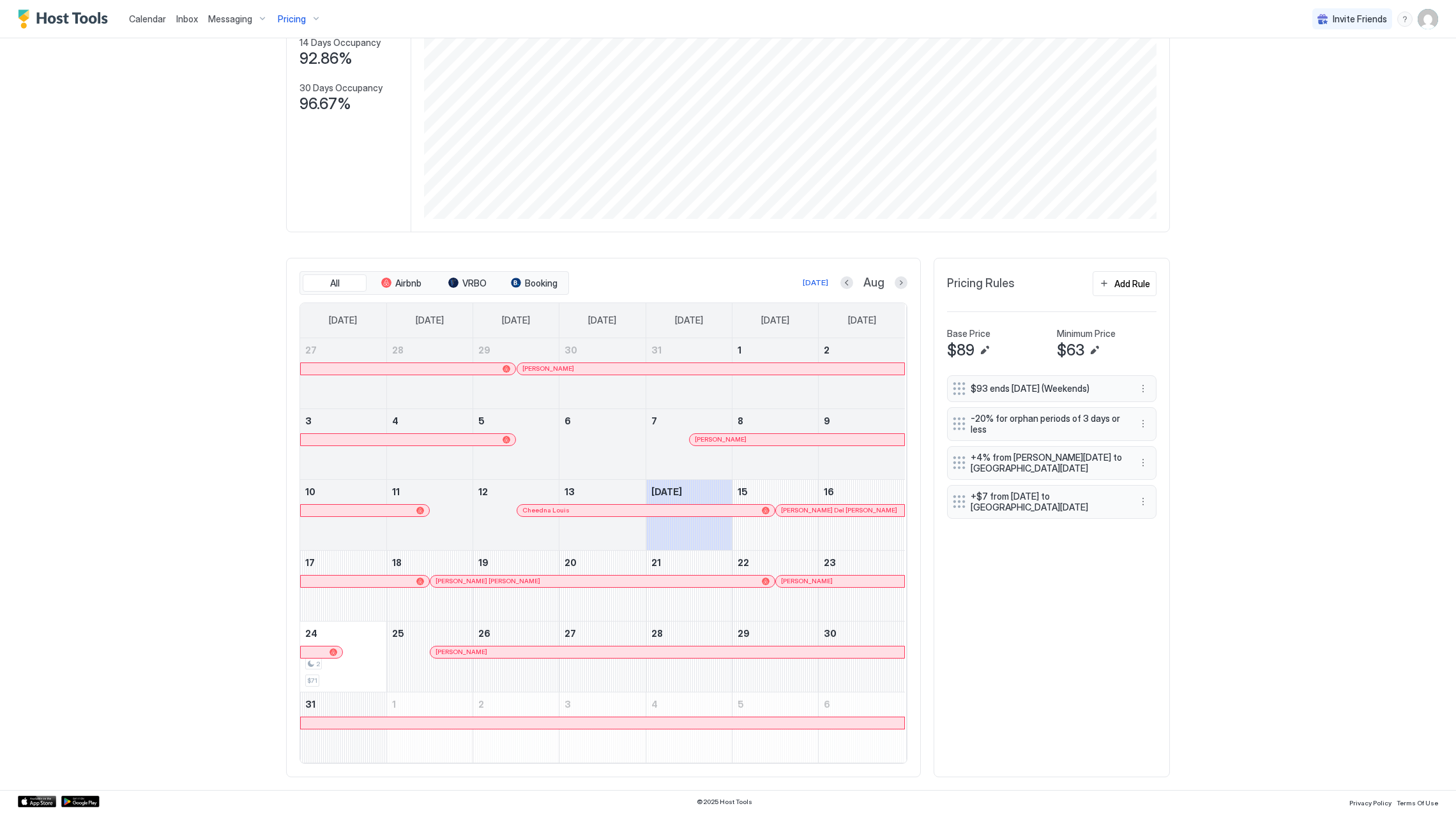
click at [87, 23] on img "Host Tools Logo" at bounding box center [66, 20] width 96 height 20
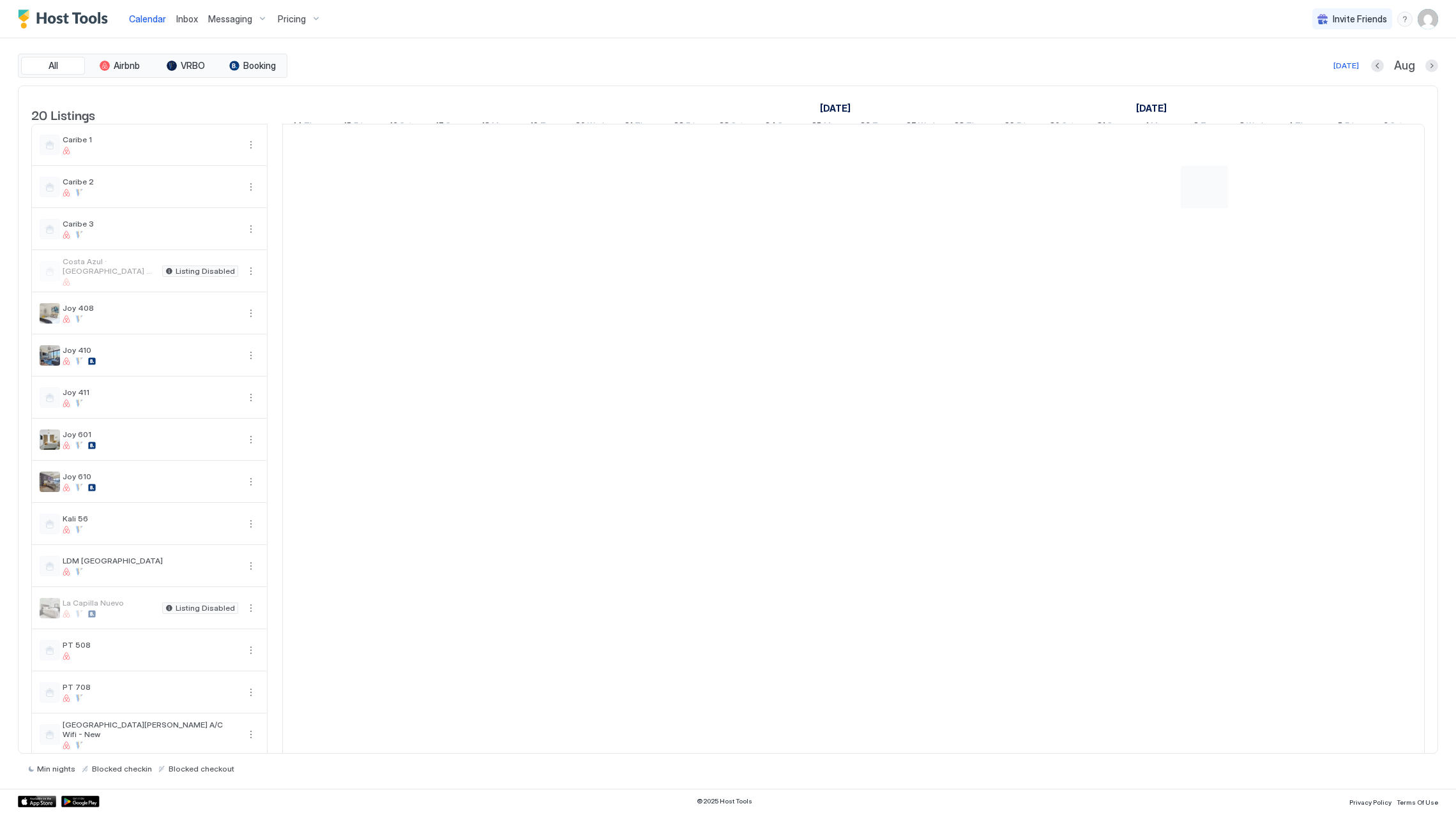
scroll to position [0, 708]
